Goal: Transaction & Acquisition: Purchase product/service

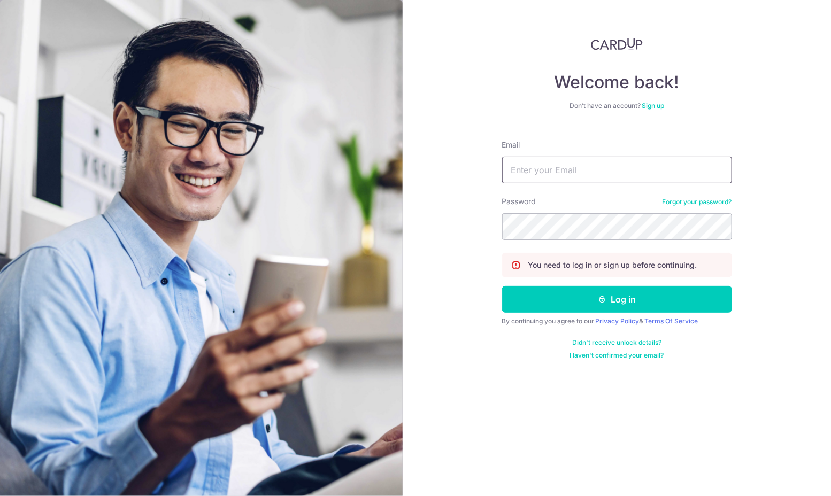
click at [572, 164] on input "Email" at bounding box center [617, 170] width 230 height 27
type input "[EMAIL_ADDRESS][DOMAIN_NAME]"
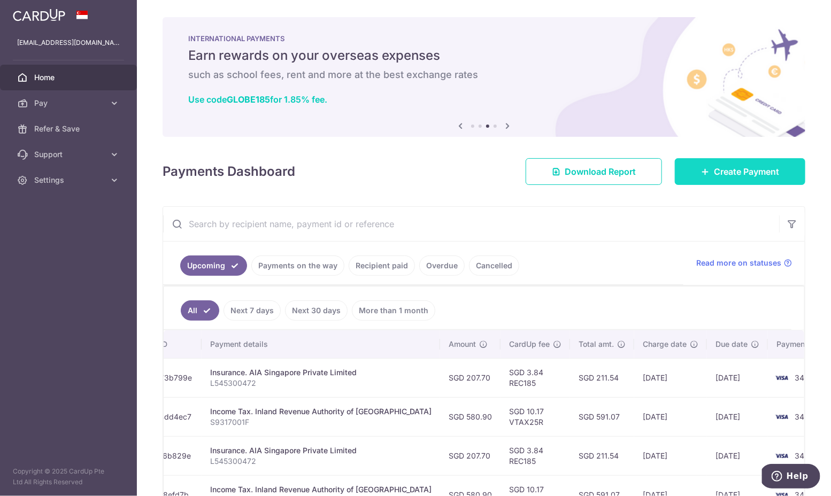
click at [752, 179] on link "Create Payment" at bounding box center [740, 171] width 130 height 27
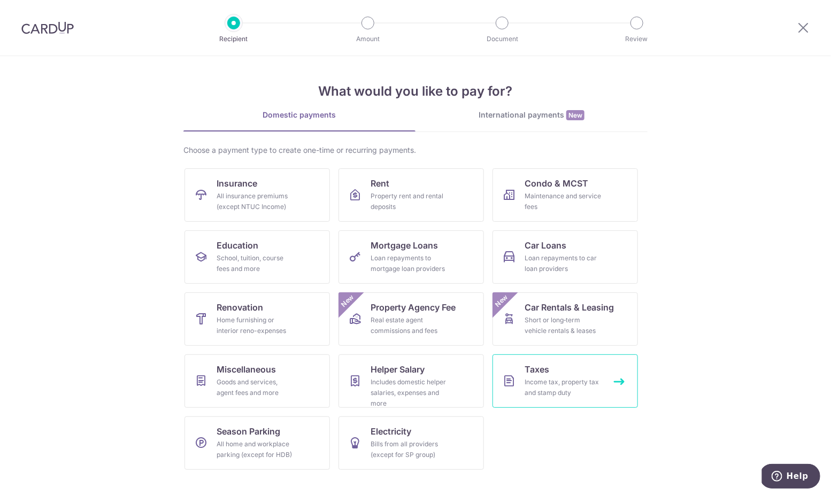
click at [555, 380] on div "Income tax, property tax and stamp duty" at bounding box center [563, 387] width 77 height 21
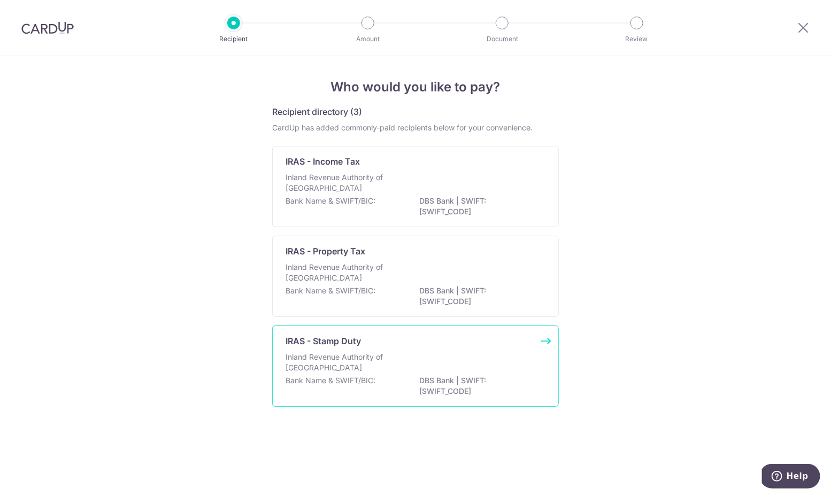
click at [362, 348] on div "IRAS - Stamp Duty Inland Revenue Authority of Singapore Bank Name & SWIFT/BIC: …" at bounding box center [415, 366] width 287 height 81
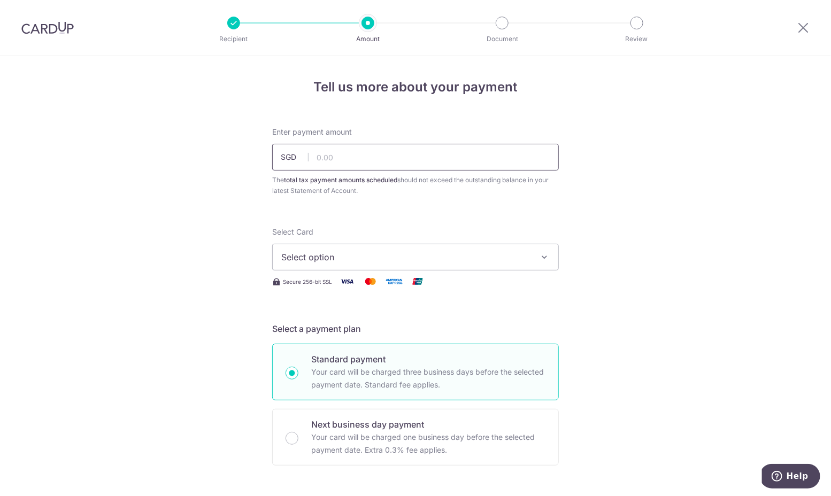
click at [378, 153] on input "text" at bounding box center [415, 157] width 287 height 27
type input "36,440.00"
click at [445, 252] on span "Select option" at bounding box center [405, 257] width 249 height 13
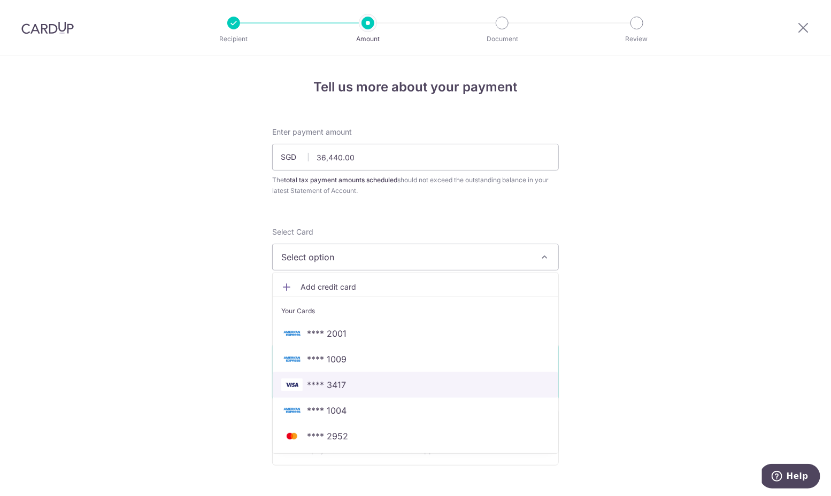
click at [413, 387] on span "**** 3417" at bounding box center [415, 385] width 268 height 13
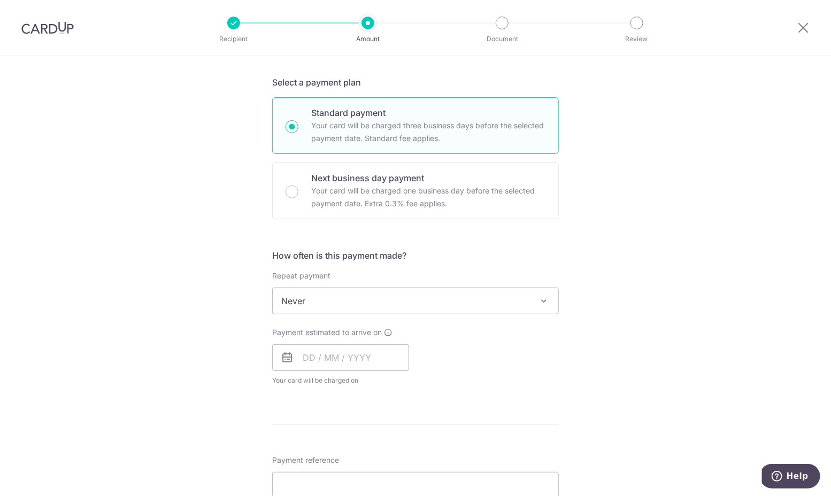
scroll to position [266, 0]
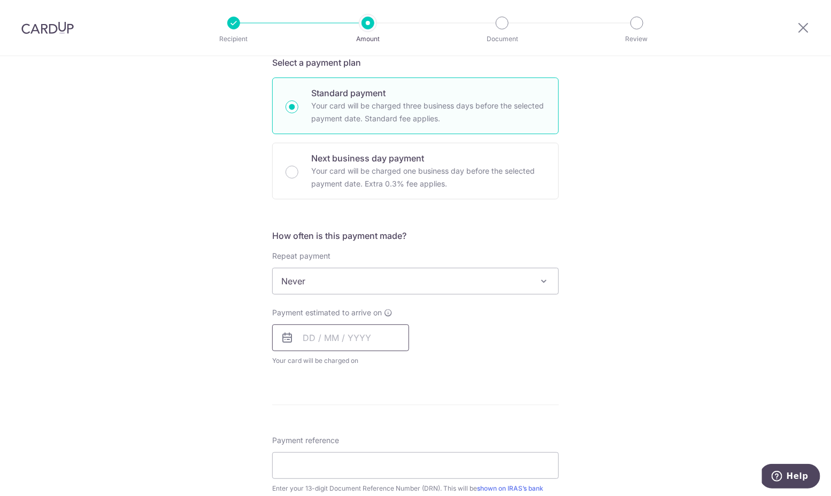
click at [355, 343] on input "text" at bounding box center [340, 338] width 137 height 27
click at [394, 285] on span "Never" at bounding box center [416, 281] width 286 height 26
click at [415, 160] on p "Next business day payment" at bounding box center [428, 158] width 234 height 13
click at [298, 166] on input "Next business day payment Your card will be charged one business day before the…" at bounding box center [292, 172] width 13 height 13
radio input "false"
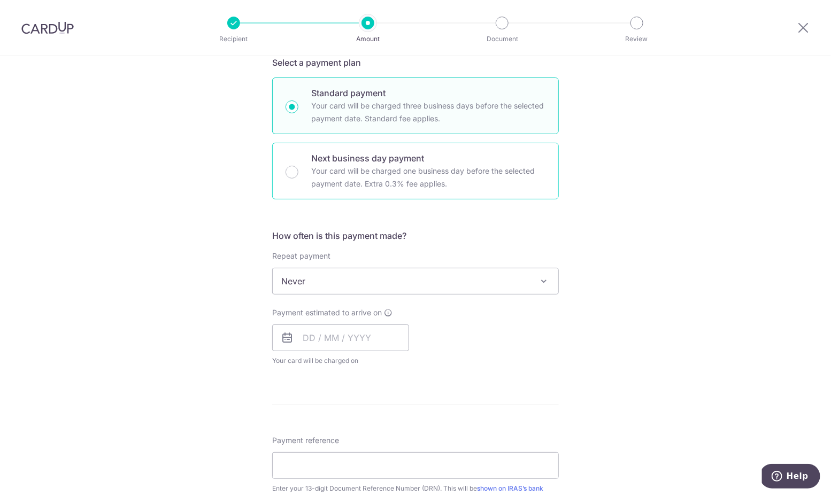
radio input "true"
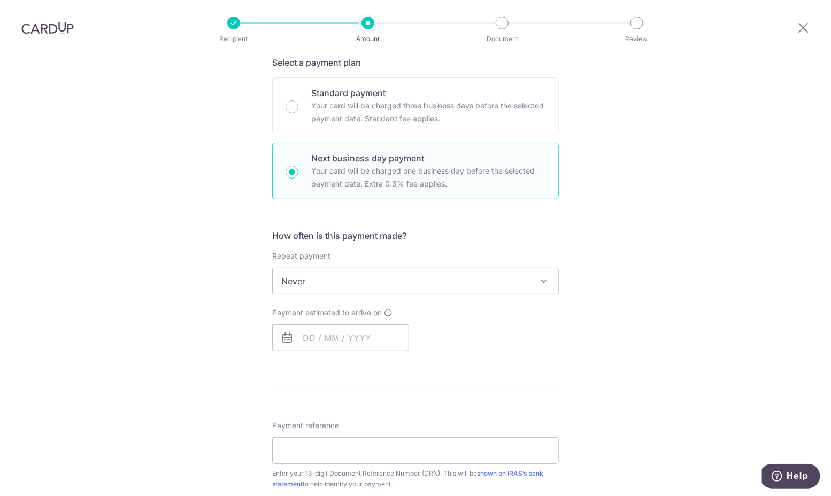
click at [360, 290] on span "Never" at bounding box center [416, 281] width 286 height 26
drag, startPoint x: 379, startPoint y: 120, endPoint x: 372, endPoint y: 75, distance: 45.0
click at [379, 120] on p "Your card will be charged three business days before the selected payment date.…" at bounding box center [428, 112] width 234 height 26
click at [298, 113] on input "Standard payment Your card will be charged three business days before the selec…" at bounding box center [292, 107] width 13 height 13
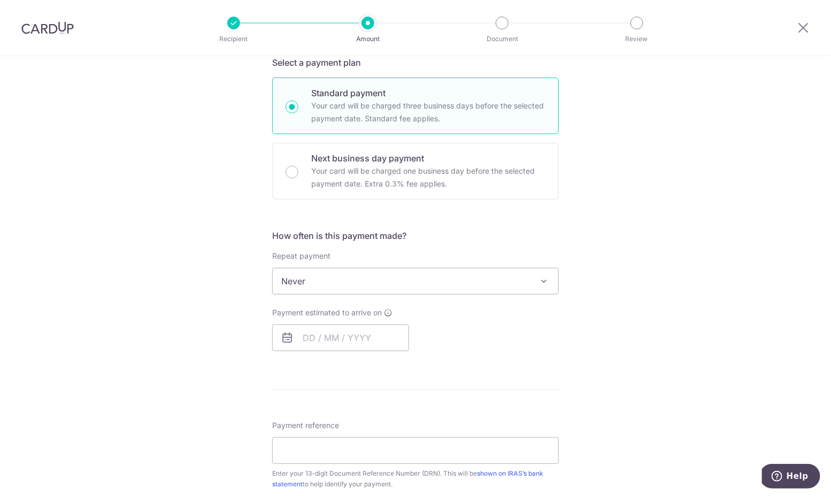
click at [340, 127] on div "Standard payment Your card will be charged three business days before the selec…" at bounding box center [415, 106] width 287 height 57
click at [380, 296] on div "How often is this payment made? Repeat payment Never Never To set up monthly in…" at bounding box center [415, 294] width 287 height 130
click at [336, 335] on input "text" at bounding box center [340, 338] width 137 height 27
click at [425, 137] on div "Standard payment Your card will be charged three business days before the selec…" at bounding box center [415, 139] width 287 height 122
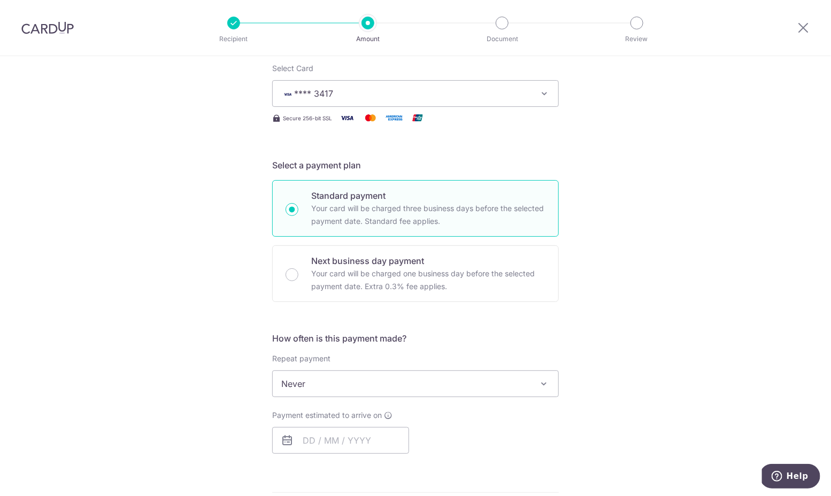
scroll to position [154, 0]
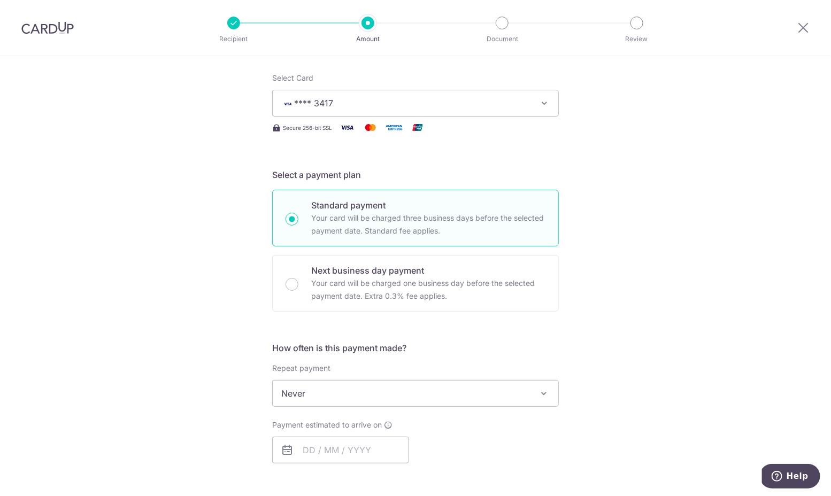
click at [394, 100] on span "**** 3417" at bounding box center [405, 103] width 249 height 13
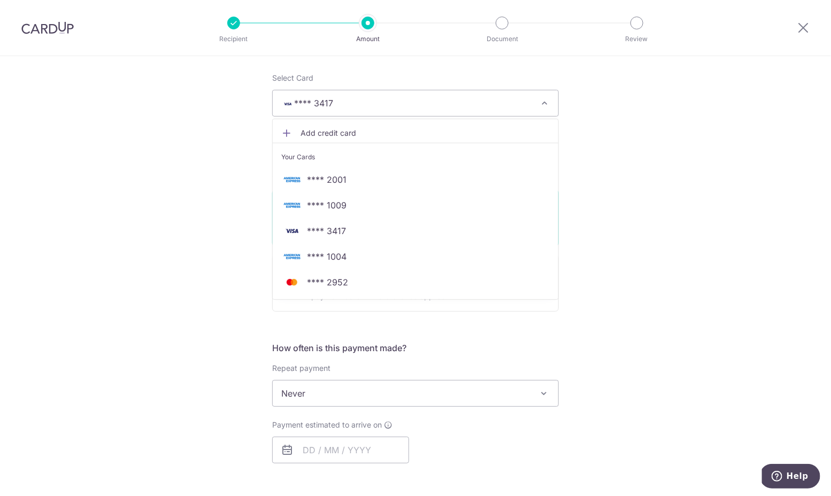
click at [673, 121] on div "Tell us more about your payment Enter payment amount SGD 36,440.00 36440.00 The…" at bounding box center [415, 391] width 831 height 978
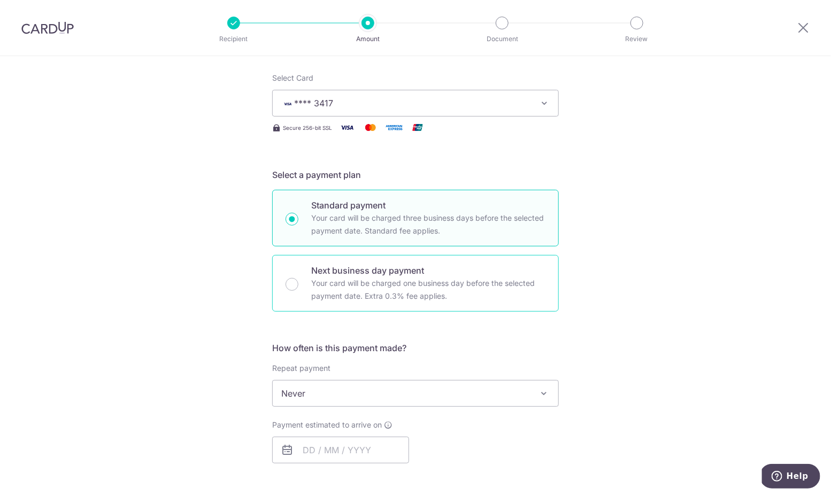
click at [411, 296] on p "Your card will be charged one business day before the selected payment date. Ex…" at bounding box center [428, 290] width 234 height 26
click at [298, 291] on input "Next business day payment Your card will be charged one business day before the…" at bounding box center [292, 284] width 13 height 13
radio input "false"
radio input "true"
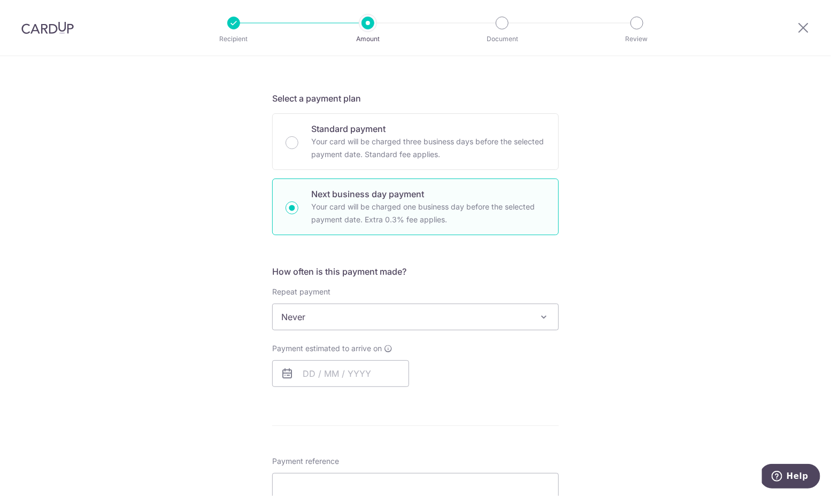
scroll to position [305, 0]
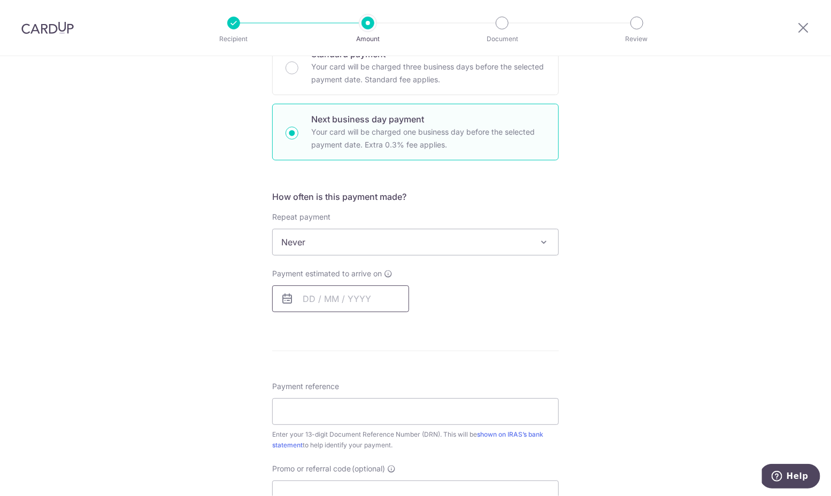
click at [373, 304] on input "text" at bounding box center [340, 299] width 137 height 27
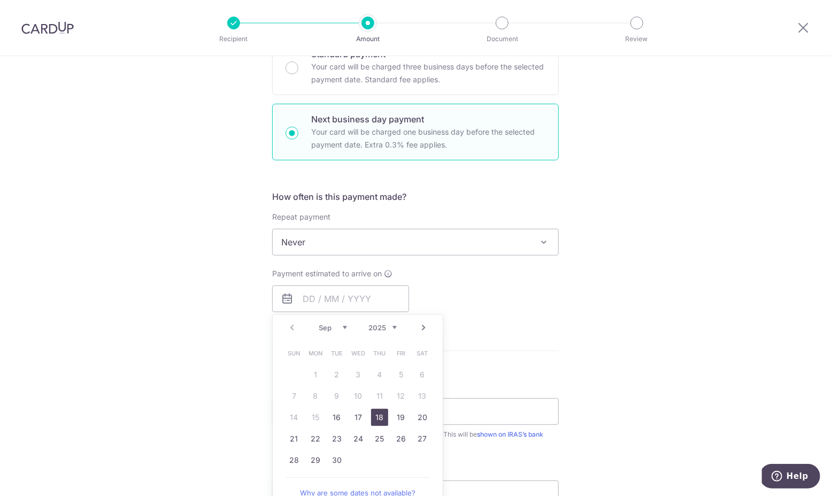
click at [384, 422] on link "18" at bounding box center [379, 417] width 17 height 17
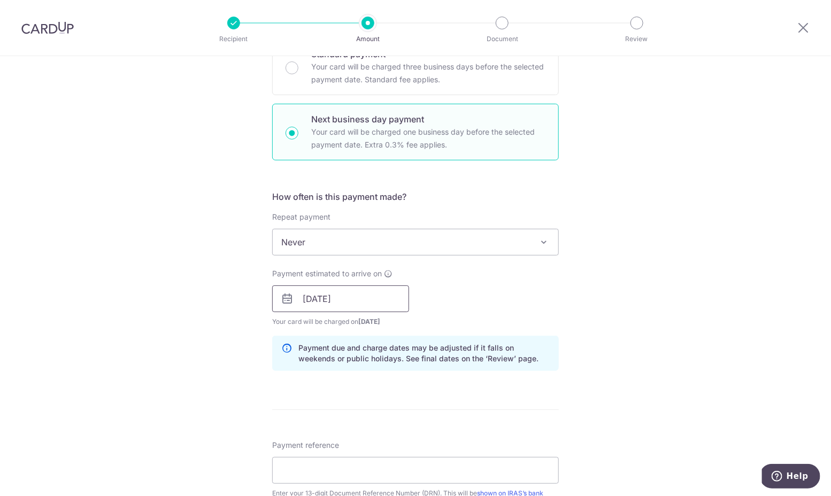
click at [356, 289] on input "18/09/2025" at bounding box center [340, 299] width 137 height 27
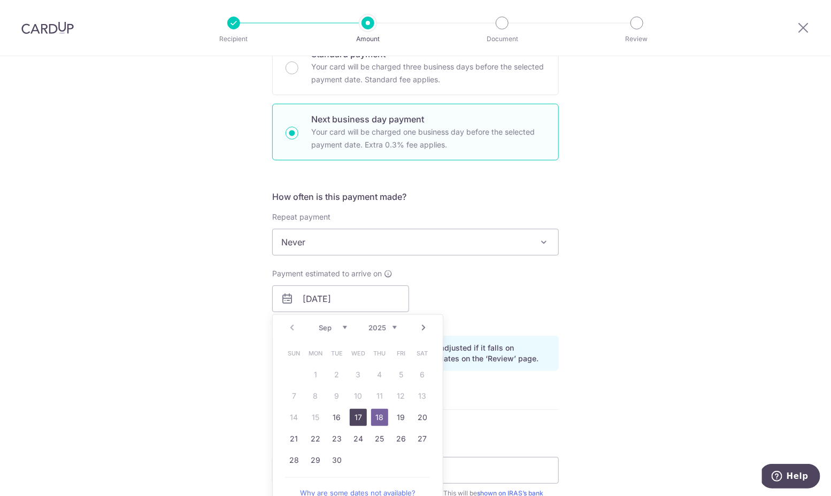
click at [358, 409] on link "17" at bounding box center [358, 417] width 17 height 17
type input "17/09/2025"
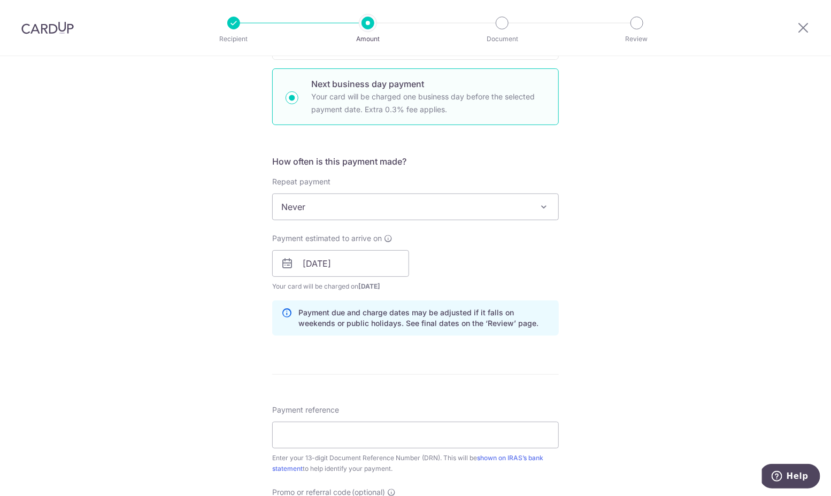
scroll to position [348, 0]
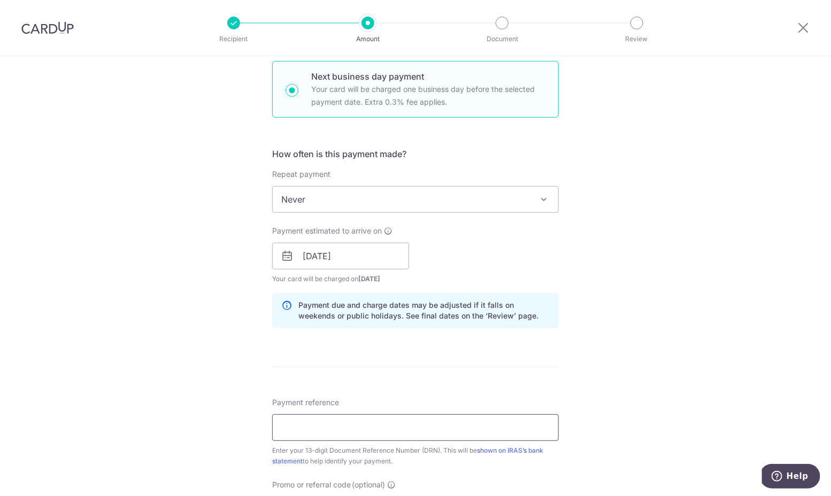
click at [357, 418] on input "Payment reference" at bounding box center [415, 427] width 287 height 27
paste input "2509039349326"
type input "2509039349326"
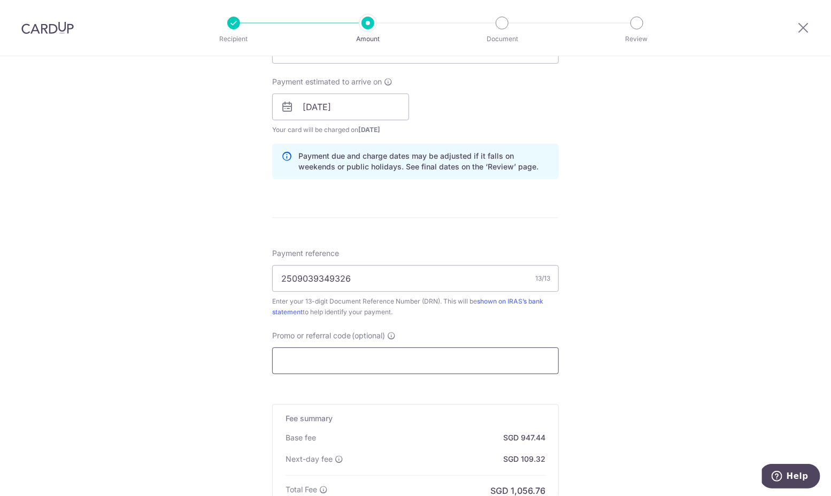
click at [385, 350] on input "Promo or referral code (optional) Enter either a promo code or a referral code …" at bounding box center [415, 361] width 287 height 27
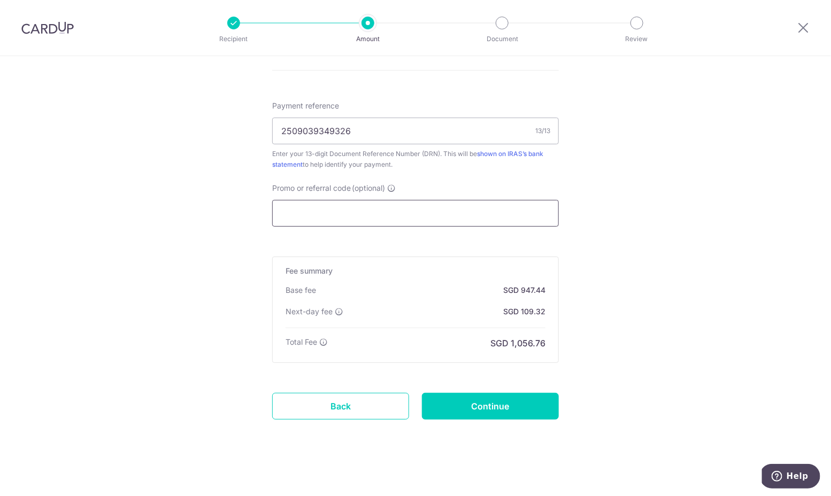
paste input "OFF225"
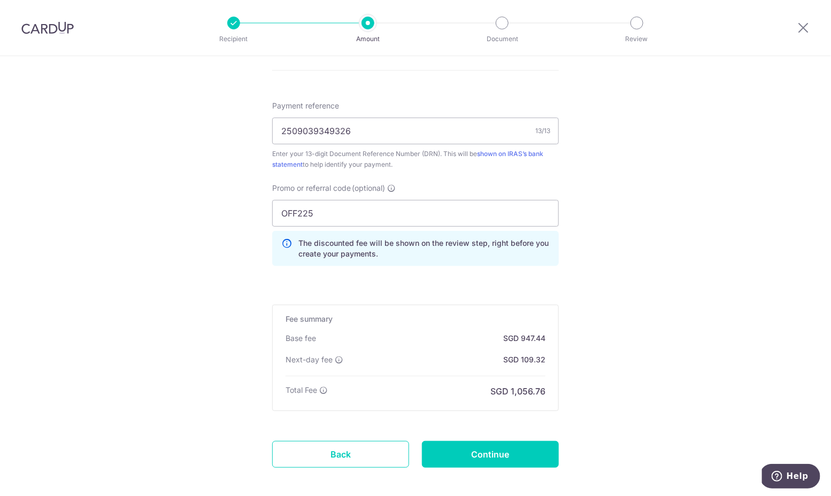
click at [389, 220] on input "OFF225" at bounding box center [415, 213] width 287 height 27
paste input "CBC90N15"
click at [520, 222] on input "OCBC90N155" at bounding box center [415, 213] width 287 height 27
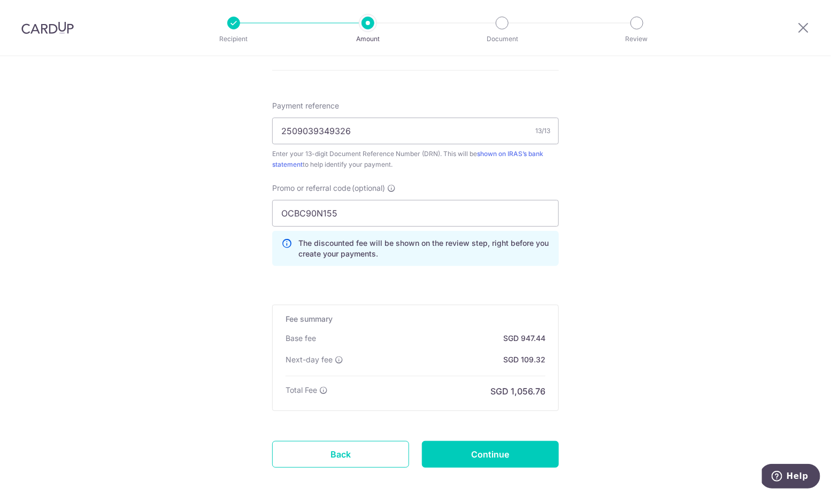
type input "OFF225"
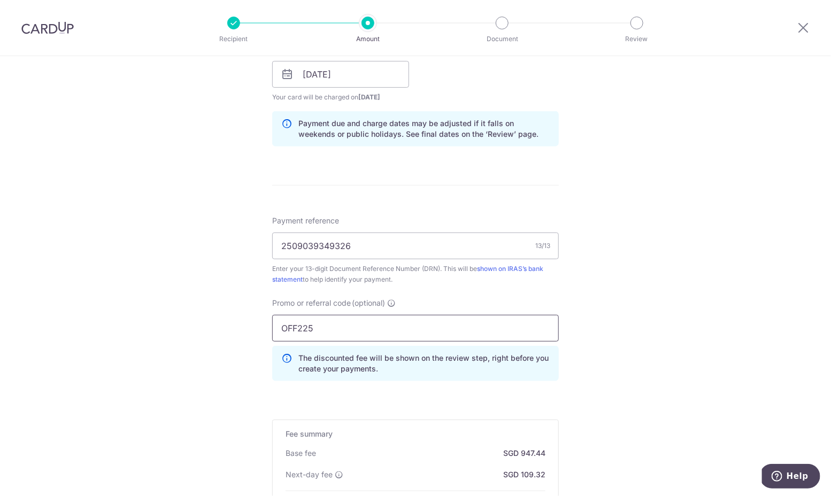
scroll to position [370, 0]
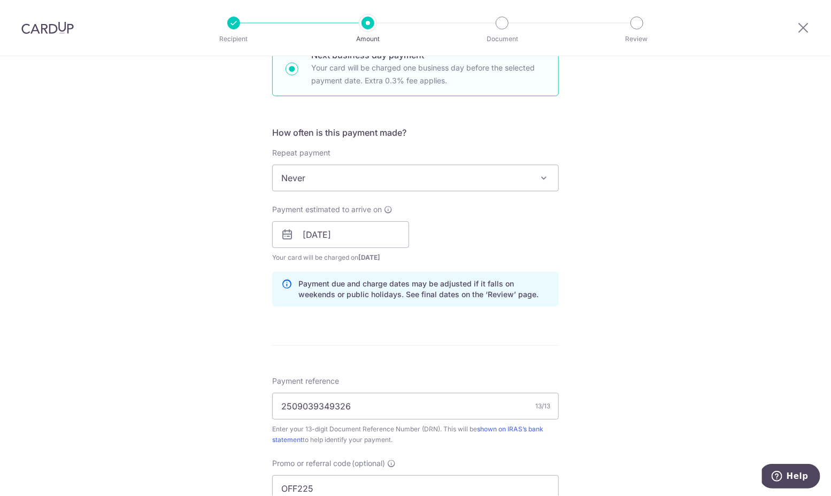
click at [402, 185] on span "Never" at bounding box center [416, 178] width 286 height 26
click at [519, 113] on form "Enter payment amount SGD 36,440.00 36440.00 The total tax payment amounts sched…" at bounding box center [415, 265] width 287 height 1016
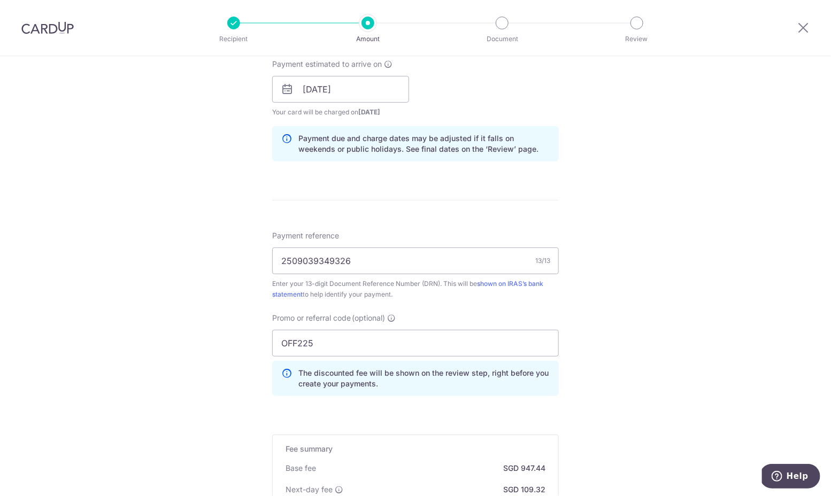
scroll to position [675, 0]
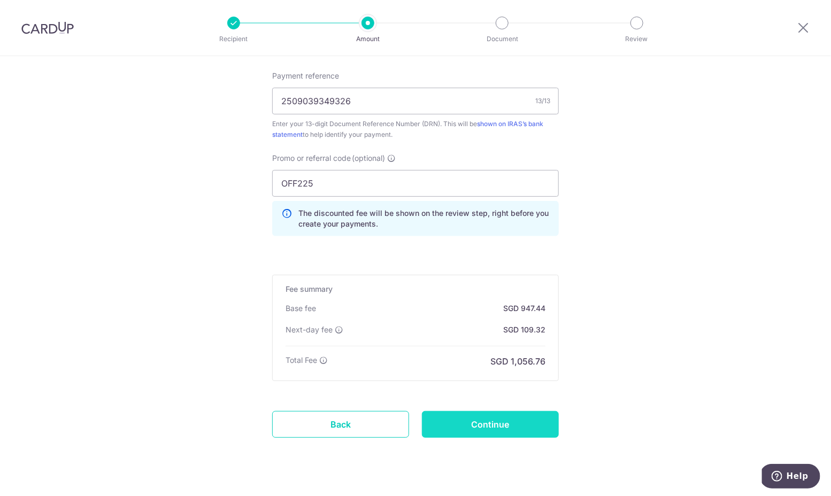
click at [492, 413] on input "Continue" at bounding box center [490, 424] width 137 height 27
type input "Create Schedule"
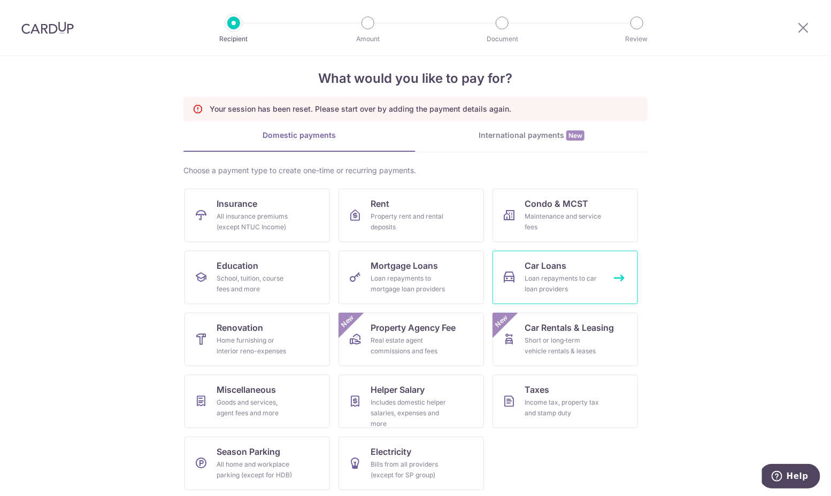
scroll to position [14, 0]
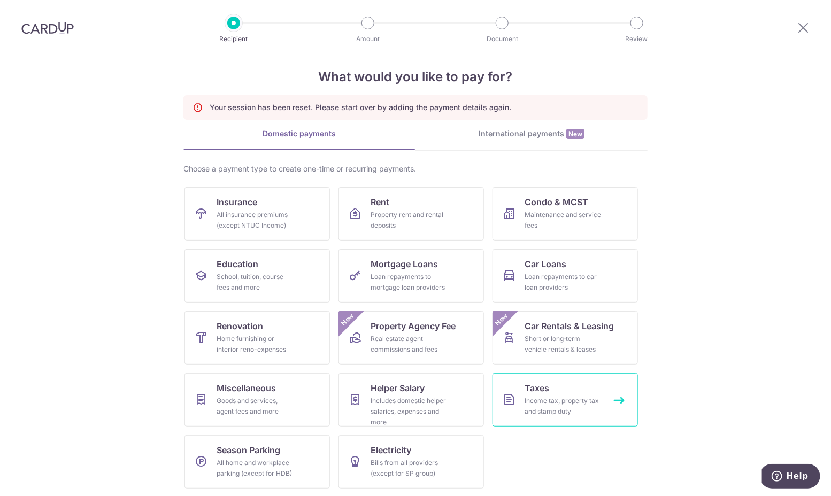
click at [542, 380] on link "Taxes Income tax, property tax and stamp duty" at bounding box center [565, 399] width 145 height 53
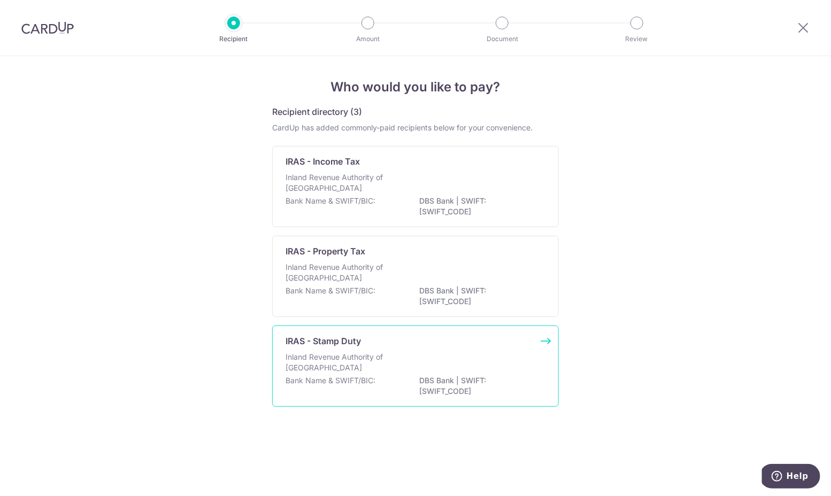
click at [402, 373] on div "Inland Revenue Authority of Singapore" at bounding box center [416, 364] width 260 height 24
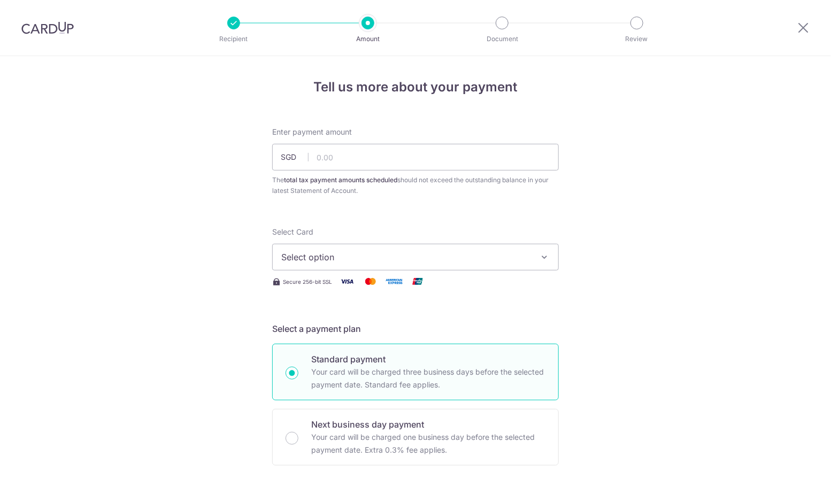
scroll to position [138, 0]
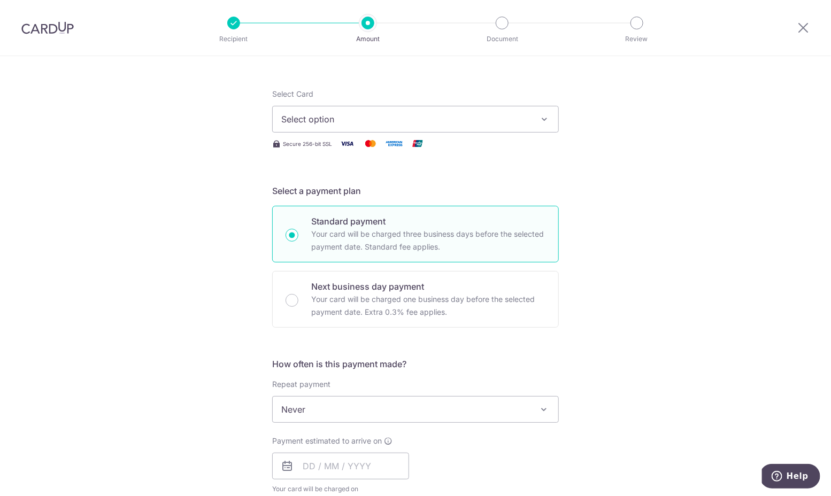
click at [381, 107] on button "Select option" at bounding box center [415, 119] width 287 height 27
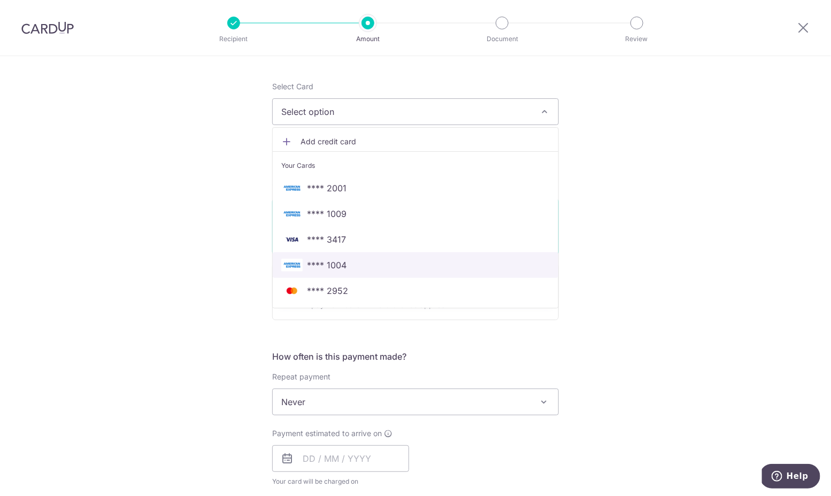
scroll to position [146, 0]
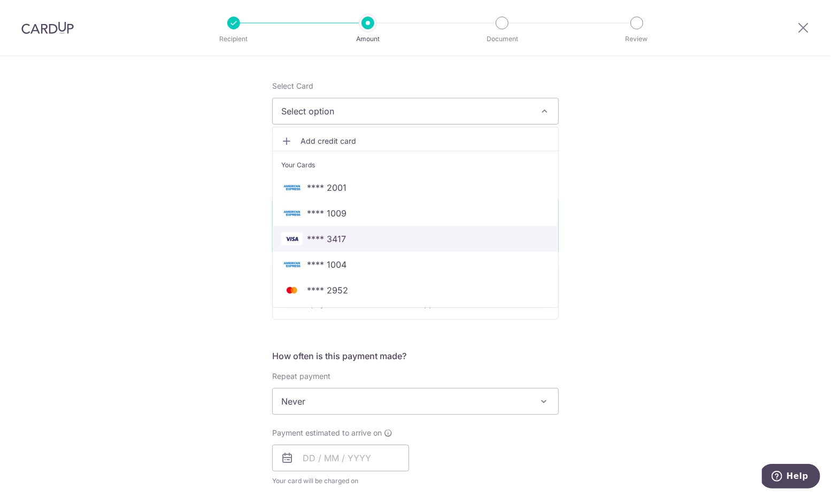
click at [368, 243] on span "**** 3417" at bounding box center [415, 239] width 268 height 13
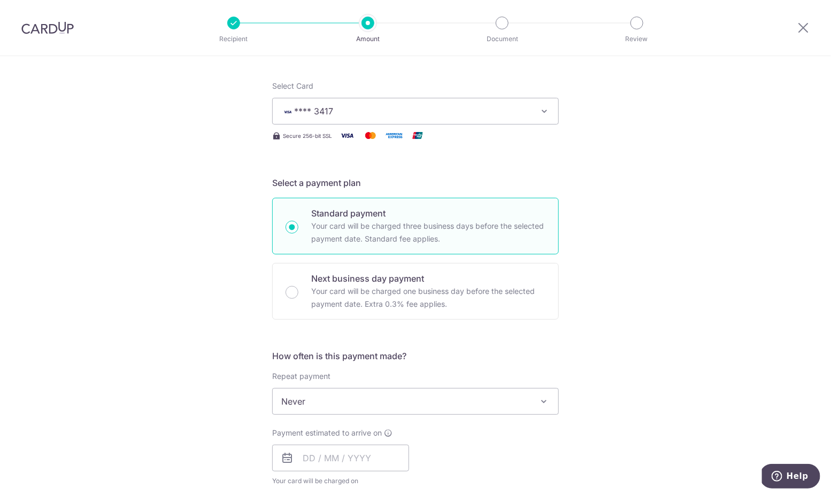
scroll to position [191, 0]
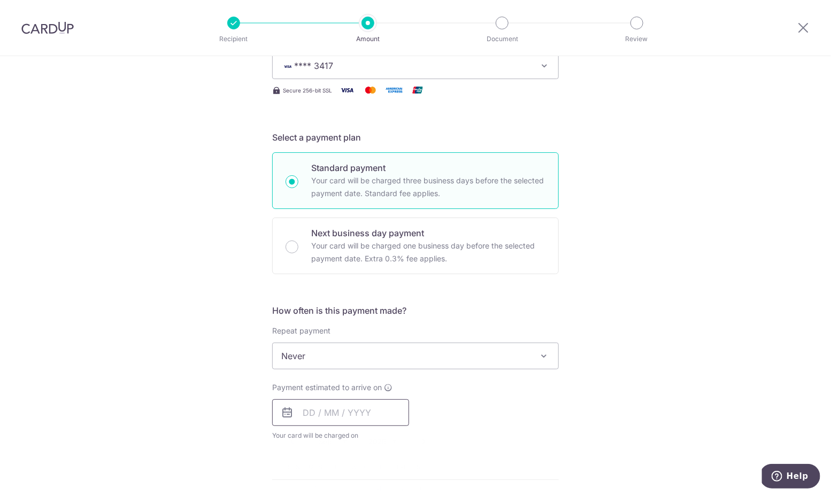
click at [341, 409] on input "text" at bounding box center [340, 413] width 137 height 27
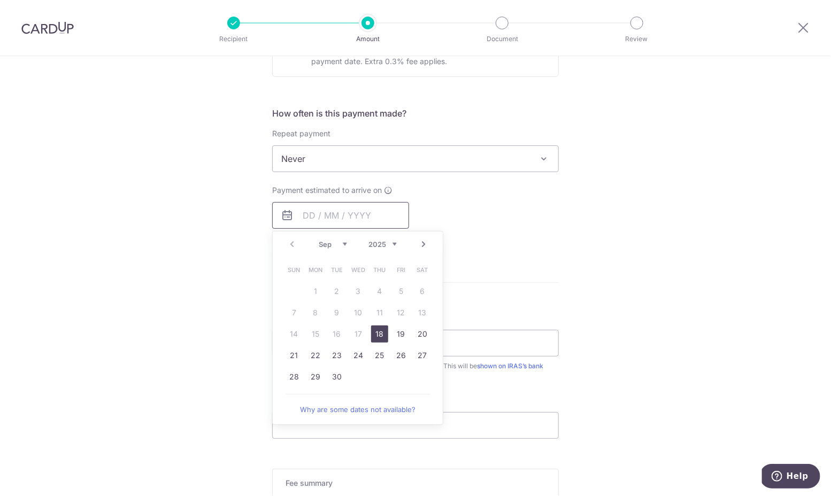
scroll to position [413, 0]
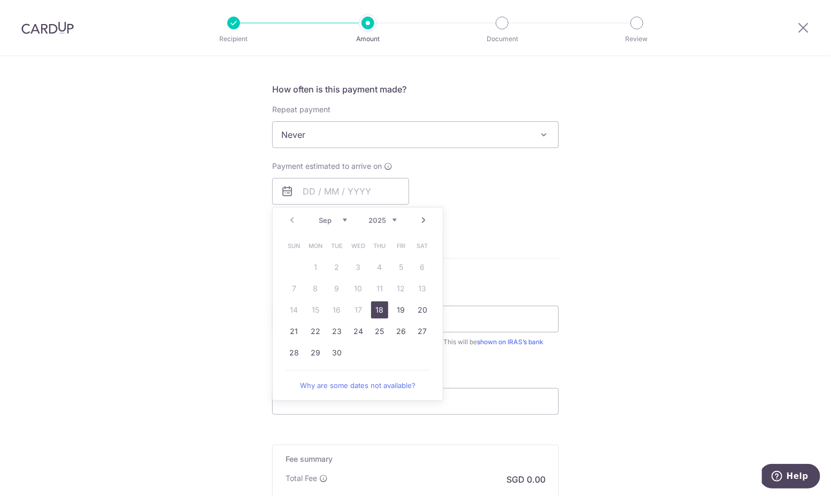
click at [382, 308] on link "18" at bounding box center [379, 310] width 17 height 17
type input "18/09/2025"
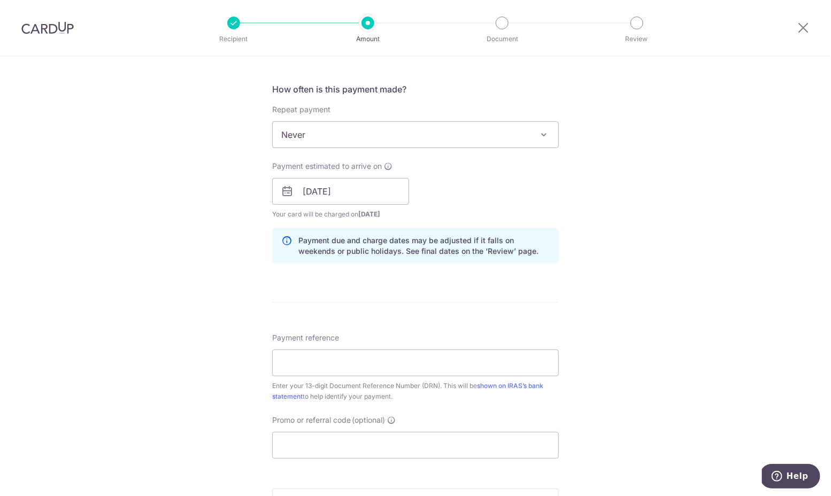
click at [382, 136] on span "Never" at bounding box center [416, 135] width 286 height 26
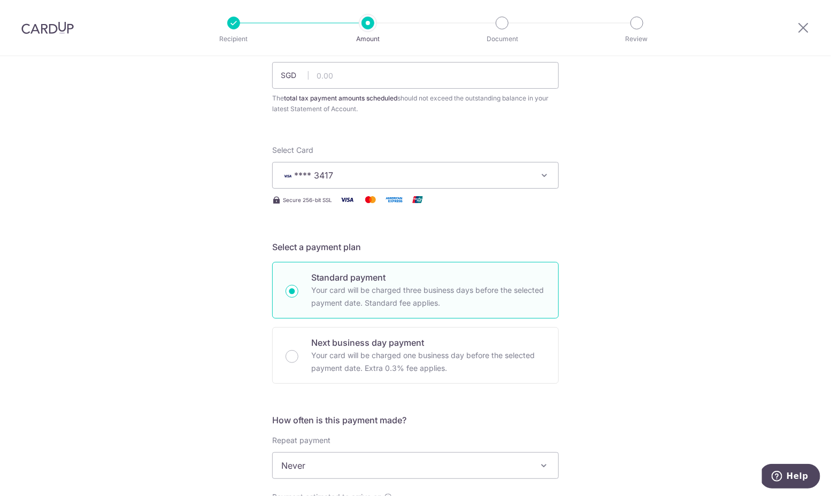
scroll to position [0, 0]
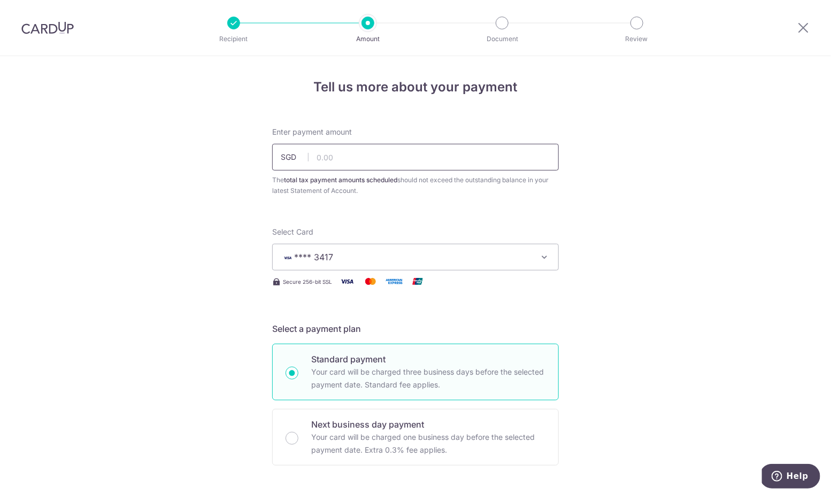
click at [371, 149] on input "text" at bounding box center [415, 157] width 287 height 27
type input "36,440.00"
type input "2509039349326"
type input "OFF225"
type input "36,440.00"
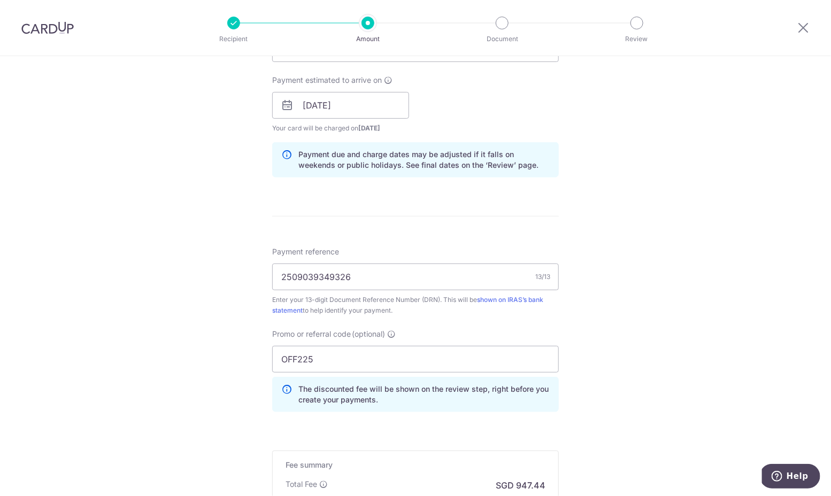
scroll to position [380, 0]
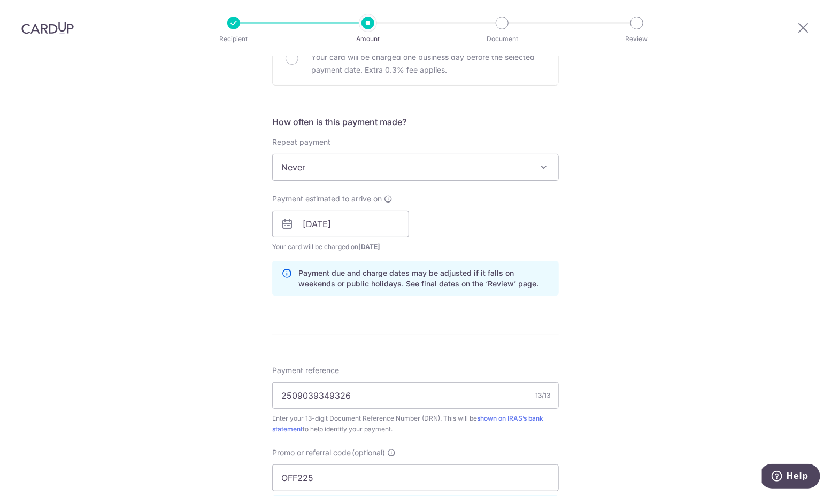
click at [348, 158] on span "Never" at bounding box center [416, 168] width 286 height 26
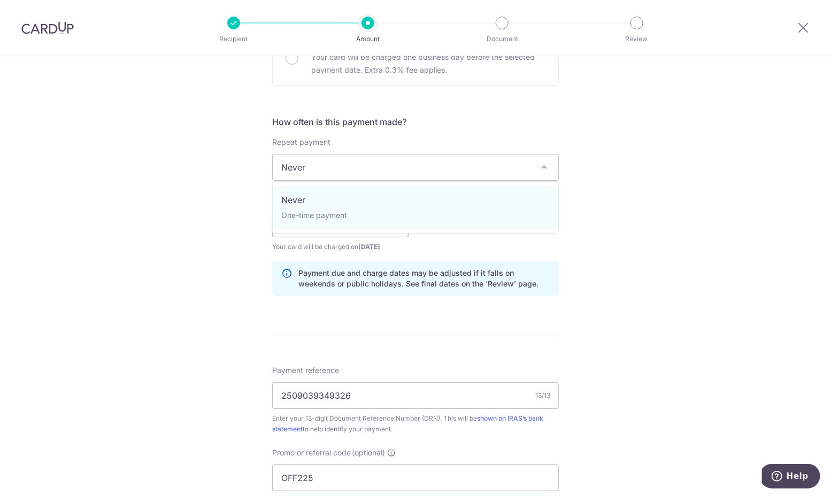
click at [343, 151] on div "Repeat payment Never Never To set up monthly income tax payments on CardUp, ple…" at bounding box center [415, 159] width 287 height 44
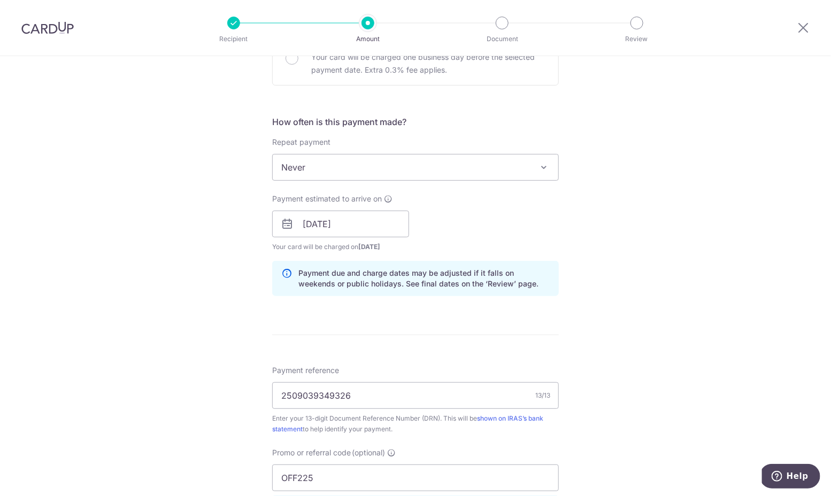
scroll to position [257, 0]
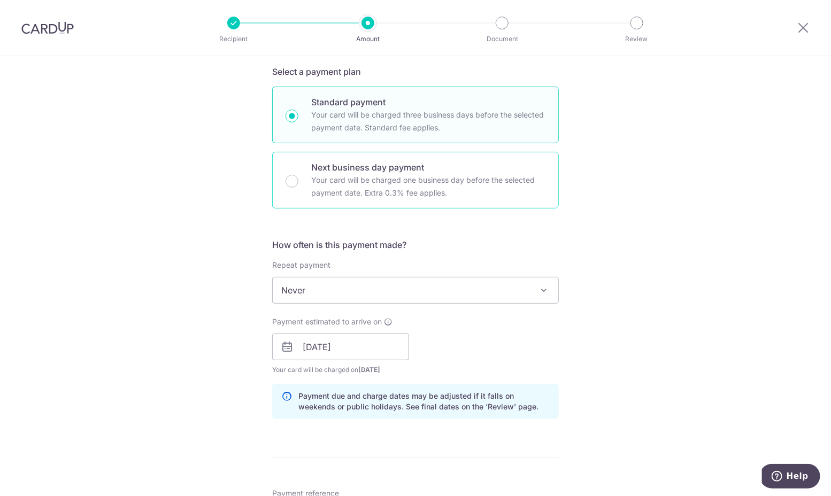
click at [341, 174] on p "Your card will be charged one business day before the selected payment date. Ex…" at bounding box center [428, 187] width 234 height 26
click at [298, 175] on input "Next business day payment Your card will be charged one business day before the…" at bounding box center [292, 181] width 13 height 13
radio input "false"
radio input "true"
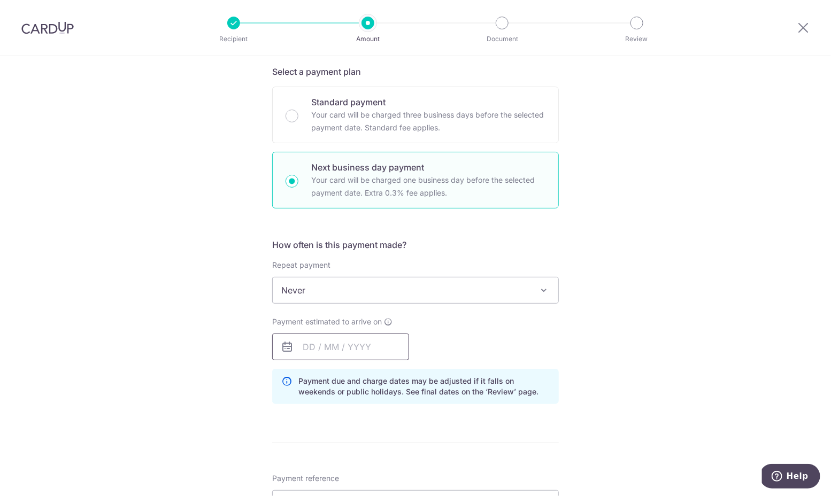
click at [333, 346] on input "text" at bounding box center [340, 347] width 137 height 27
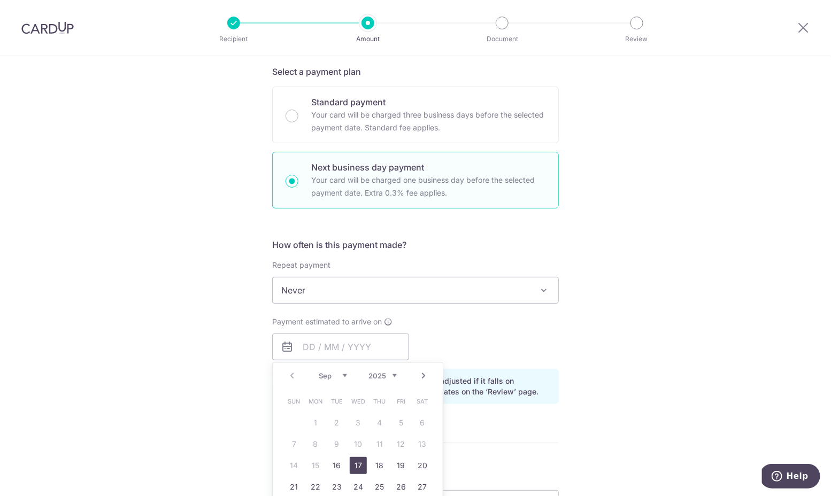
click at [355, 463] on link "17" at bounding box center [358, 465] width 17 height 17
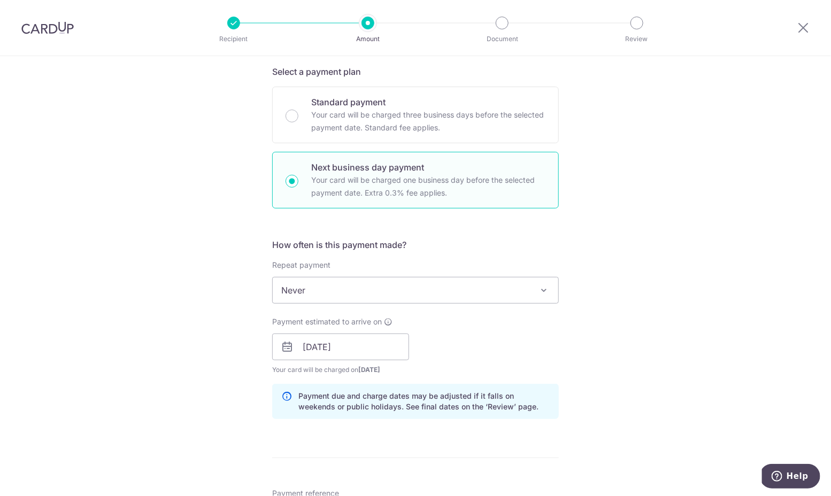
scroll to position [443, 0]
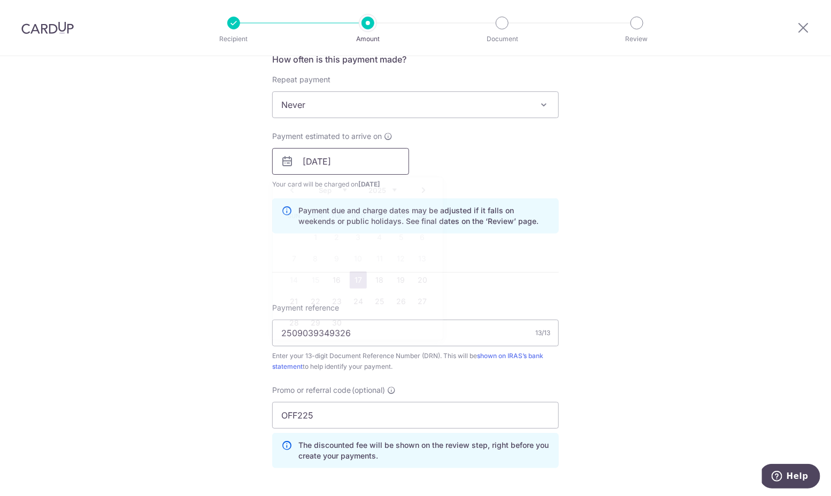
click at [325, 153] on input "17/09/2025" at bounding box center [340, 161] width 137 height 27
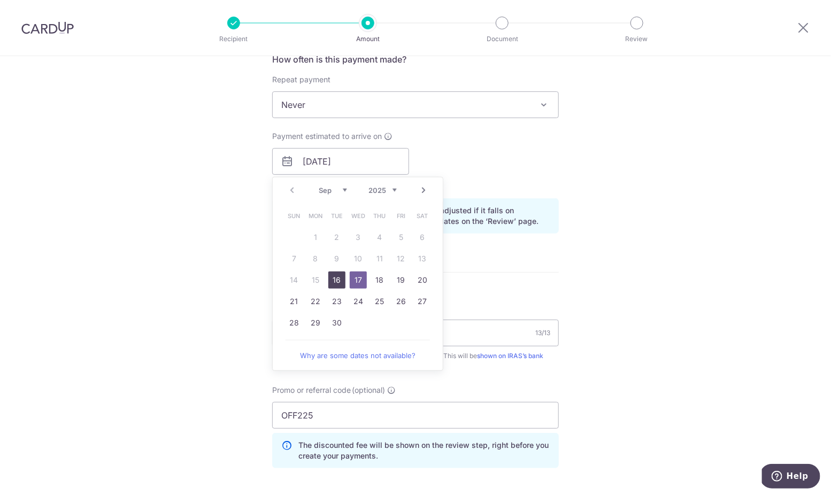
click at [335, 279] on link "16" at bounding box center [336, 280] width 17 height 17
type input "[DATE]"
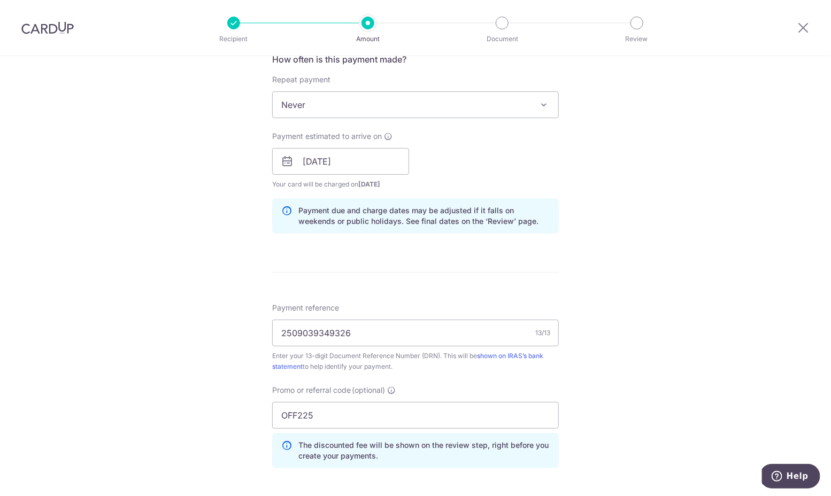
click at [499, 271] on form "Enter payment amount SGD 36,440.00 36440.00 The total tax payment amounts sched…" at bounding box center [415, 192] width 287 height 1016
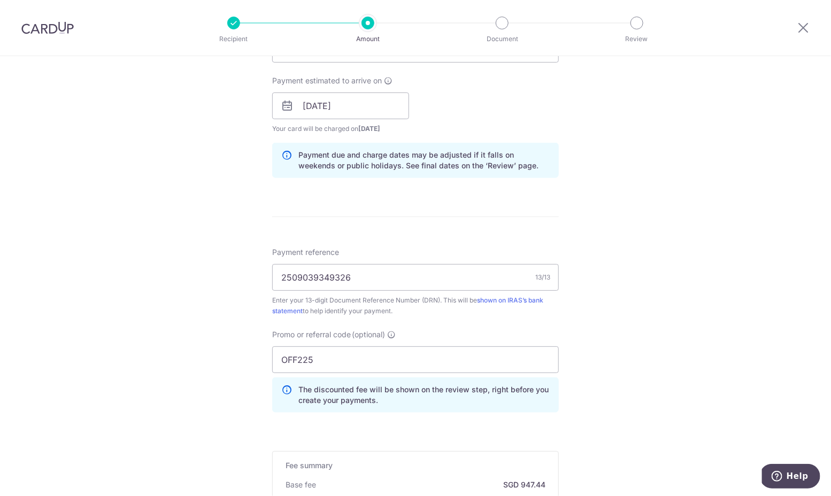
scroll to position [555, 0]
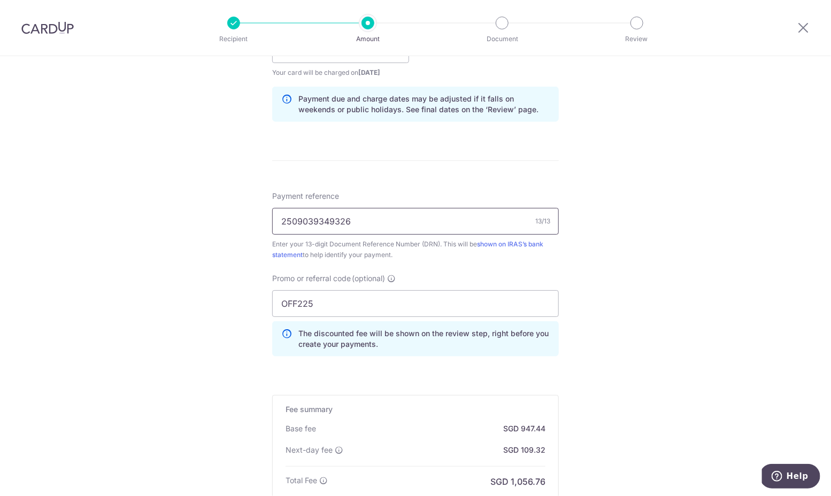
click at [394, 225] on input "2509039349326" at bounding box center [415, 221] width 287 height 27
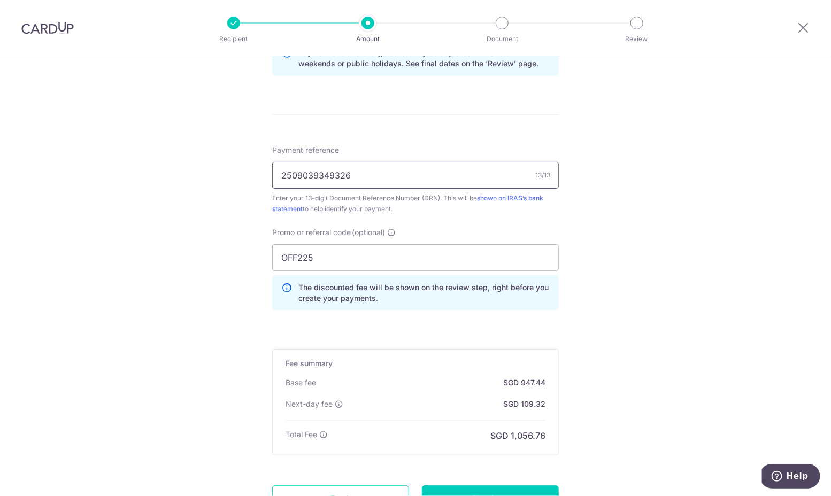
paste input "https://sg.ip"
type input "2509039349326"
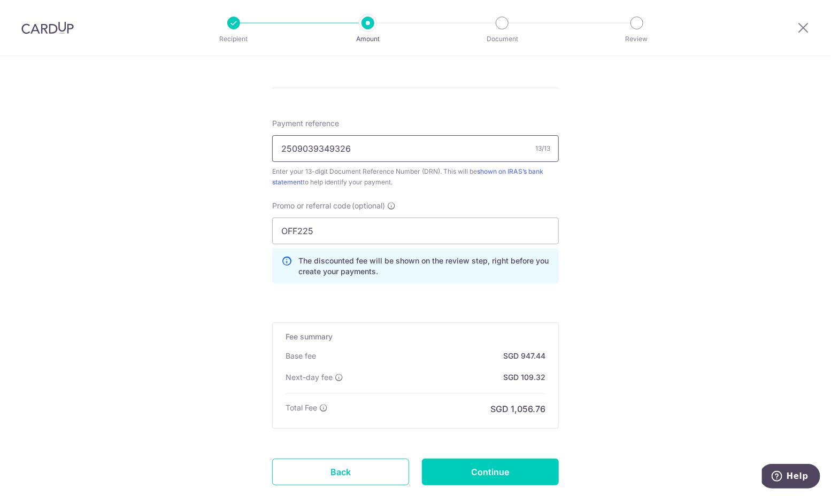
scroll to position [631, 0]
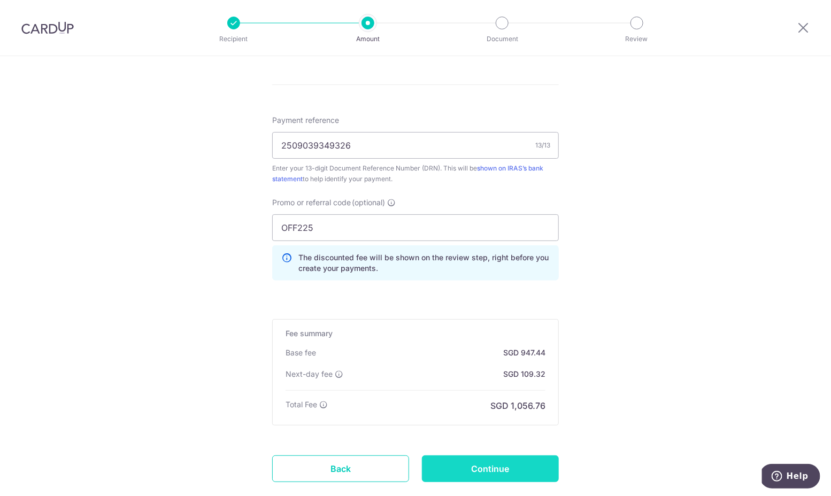
click at [497, 464] on input "Continue" at bounding box center [490, 469] width 137 height 27
type input "Create Schedule"
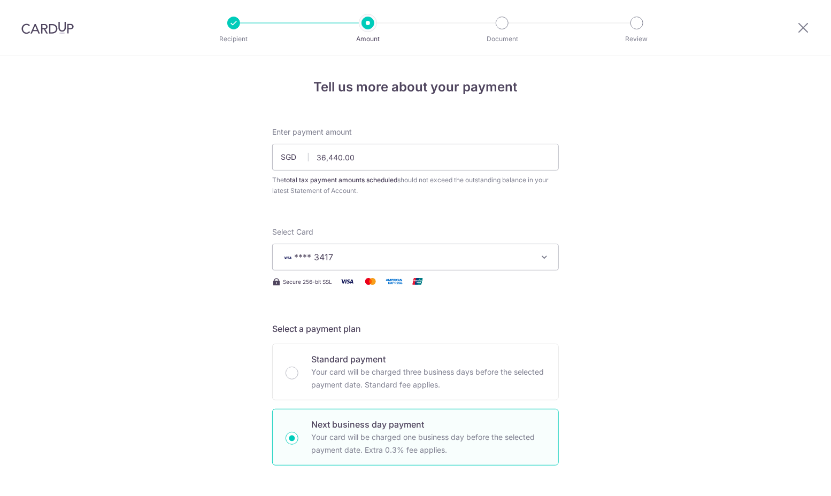
scroll to position [708, 0]
